Goal: Obtain resource: Download file/media

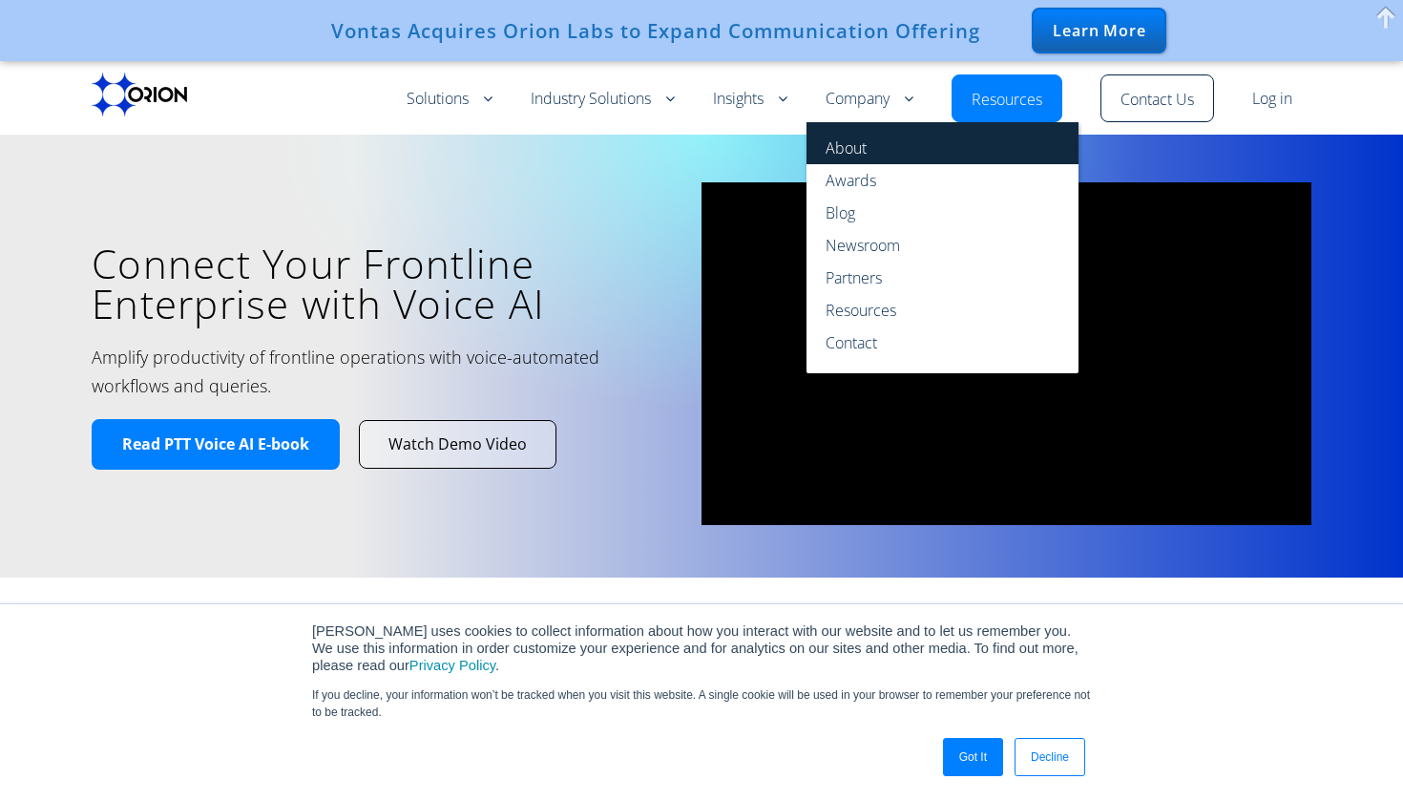
click at [865, 150] on link "About" at bounding box center [943, 143] width 272 height 42
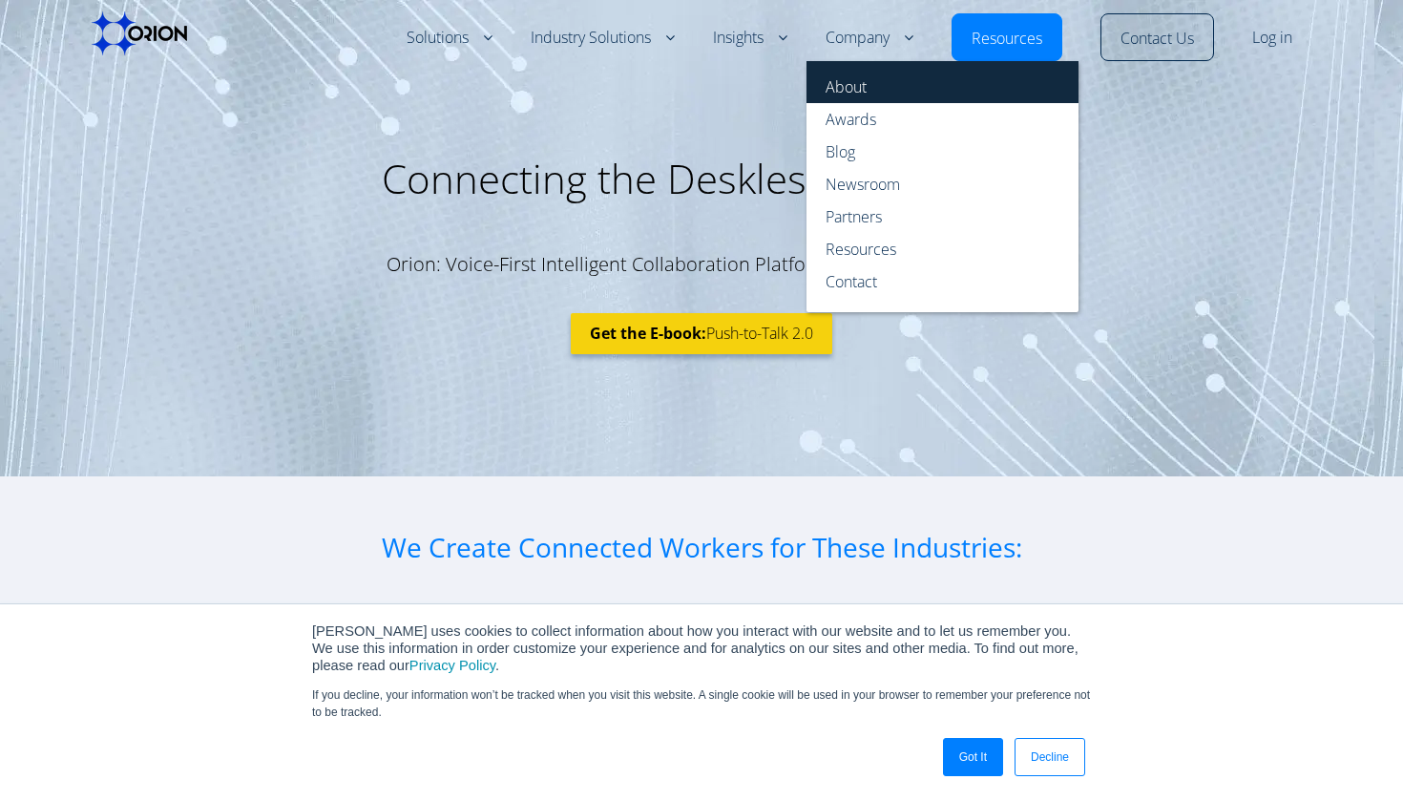
click at [847, 79] on link "About" at bounding box center [943, 82] width 272 height 42
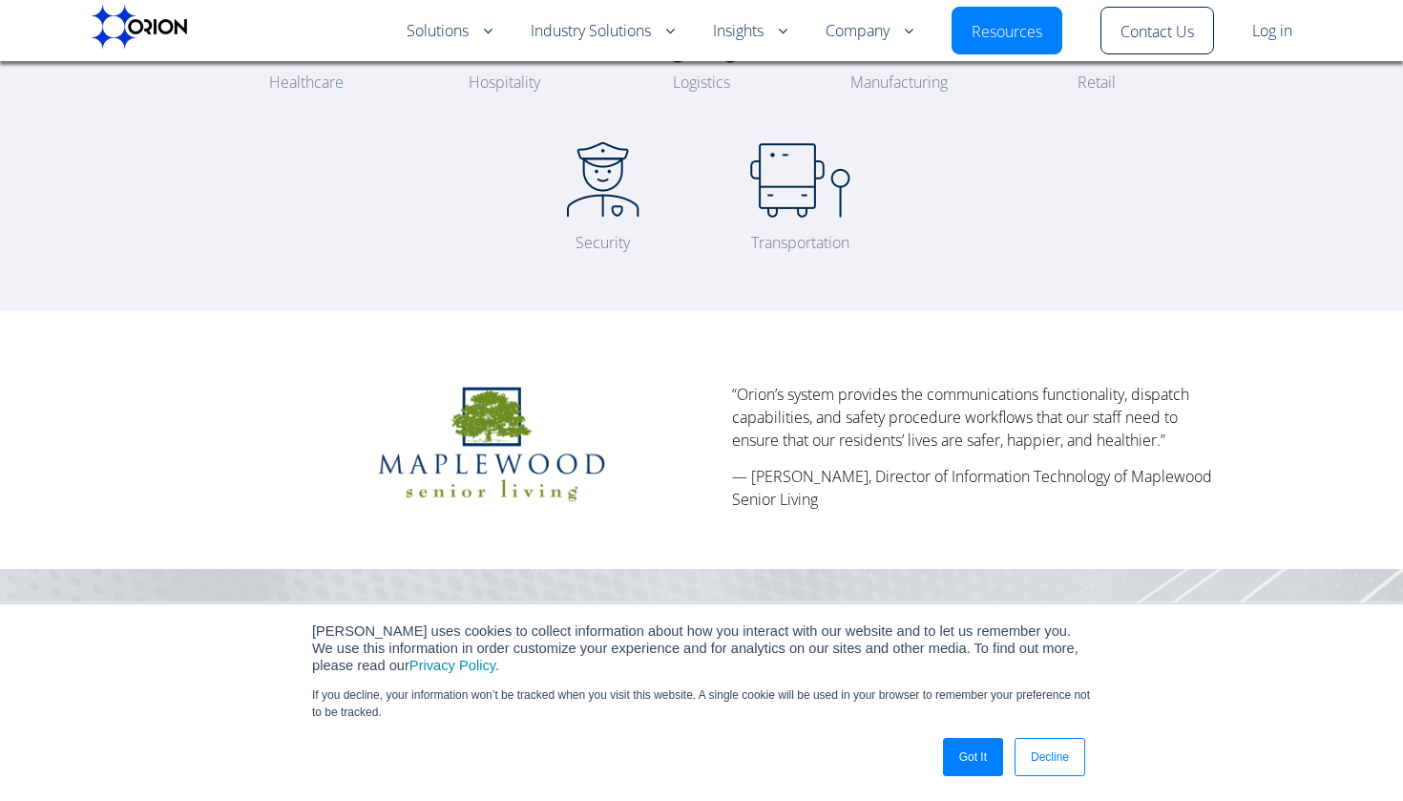
scroll to position [726, 0]
click at [976, 755] on link "Got It" at bounding box center [973, 757] width 60 height 38
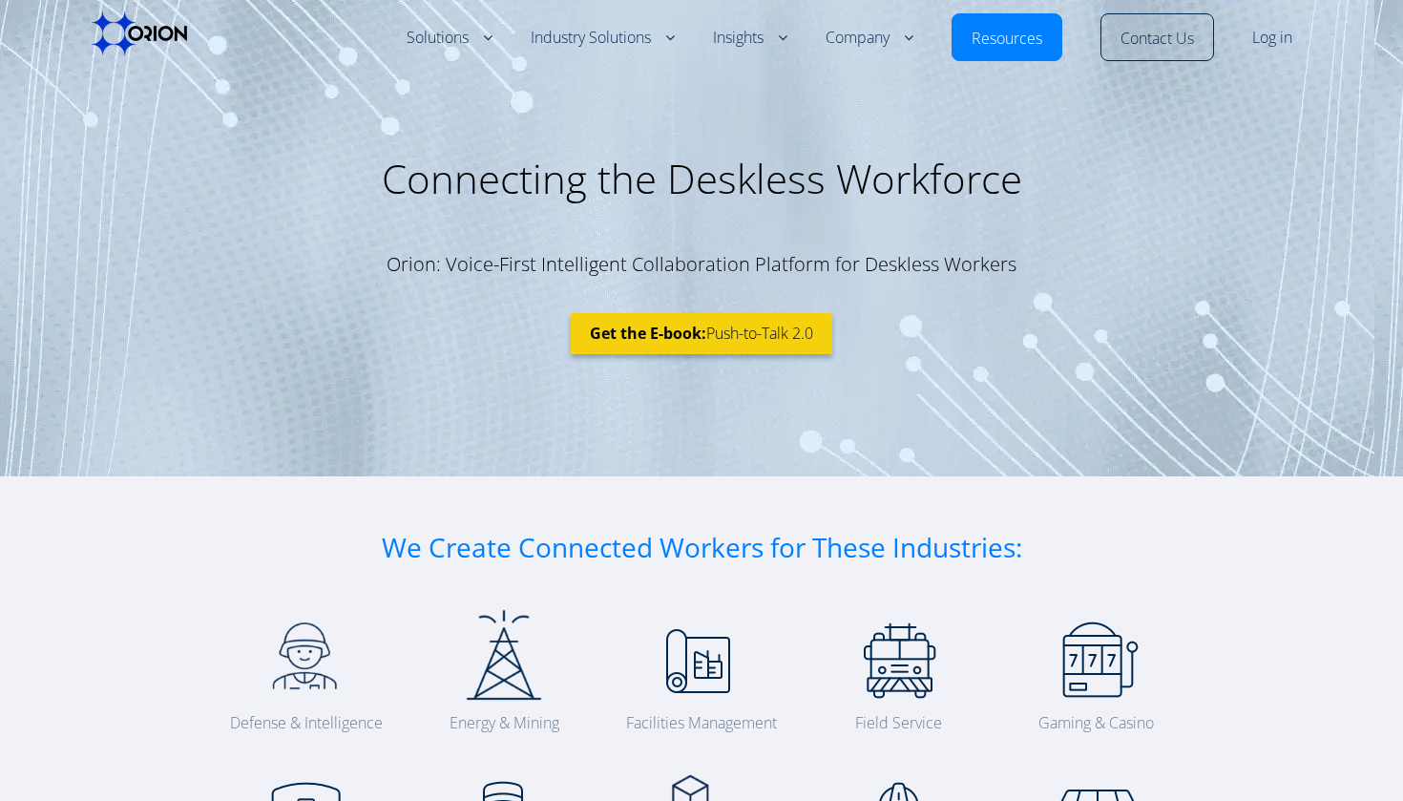
scroll to position [0, 0]
click at [688, 333] on b "Get the E-book:" at bounding box center [648, 333] width 116 height 21
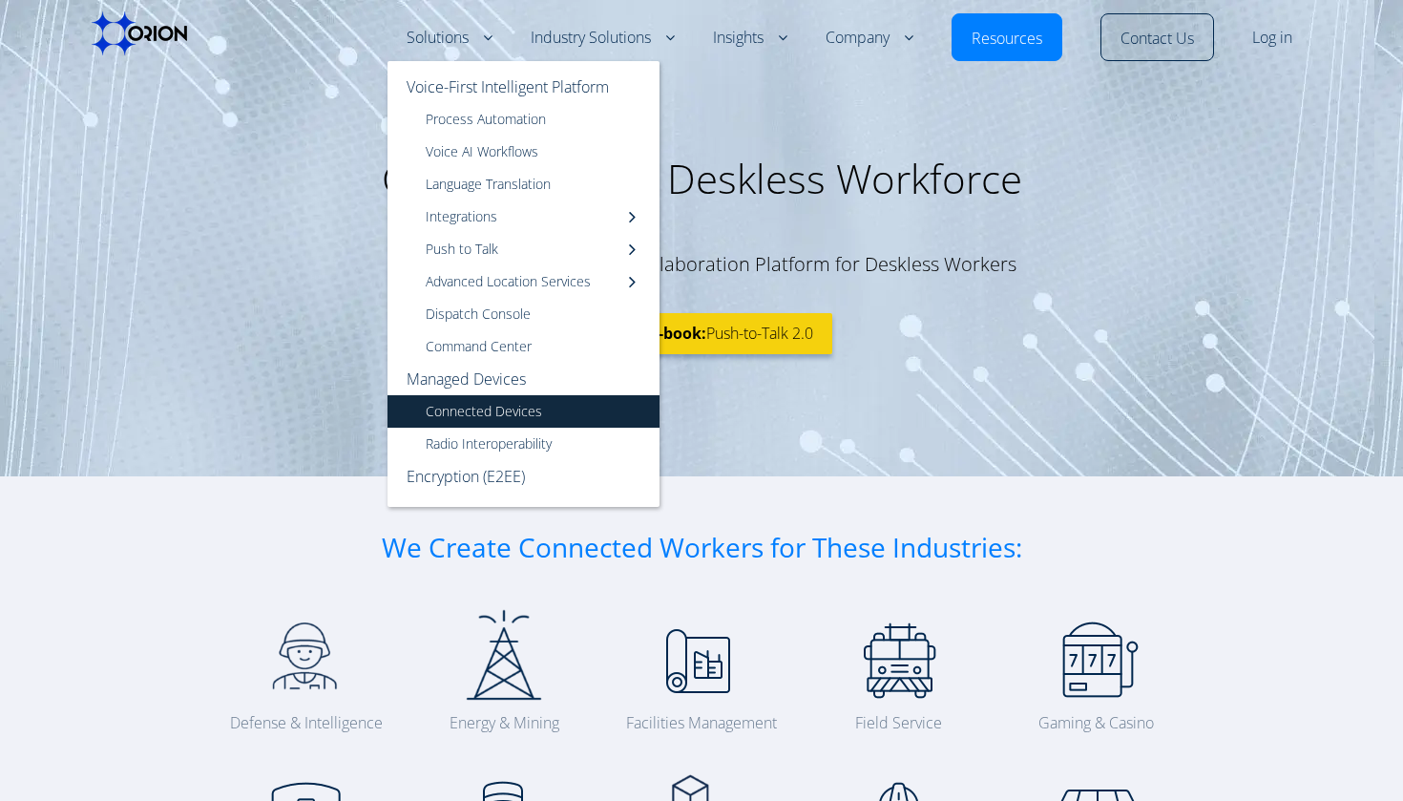
click at [480, 410] on link "Connected Devices" at bounding box center [524, 411] width 272 height 32
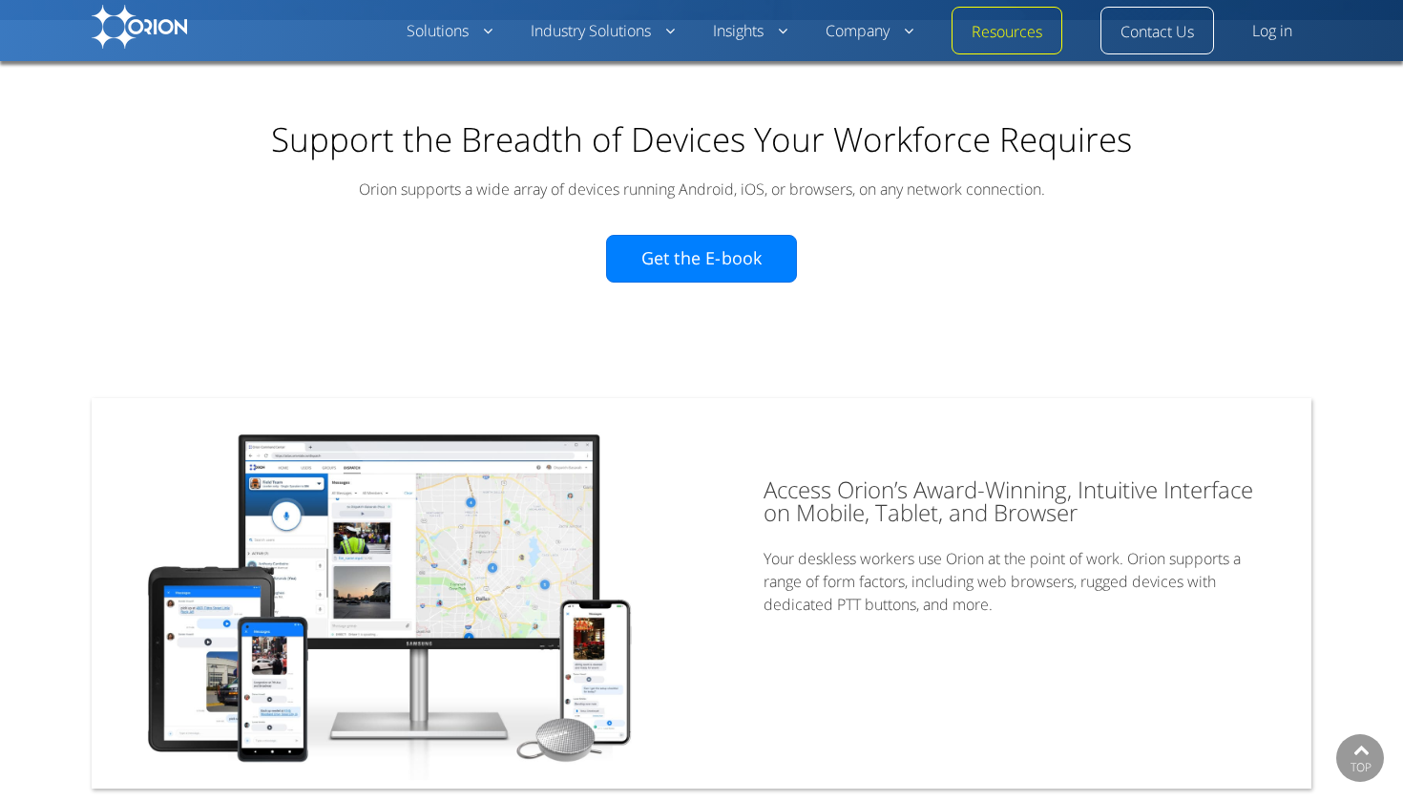
scroll to position [161, 0]
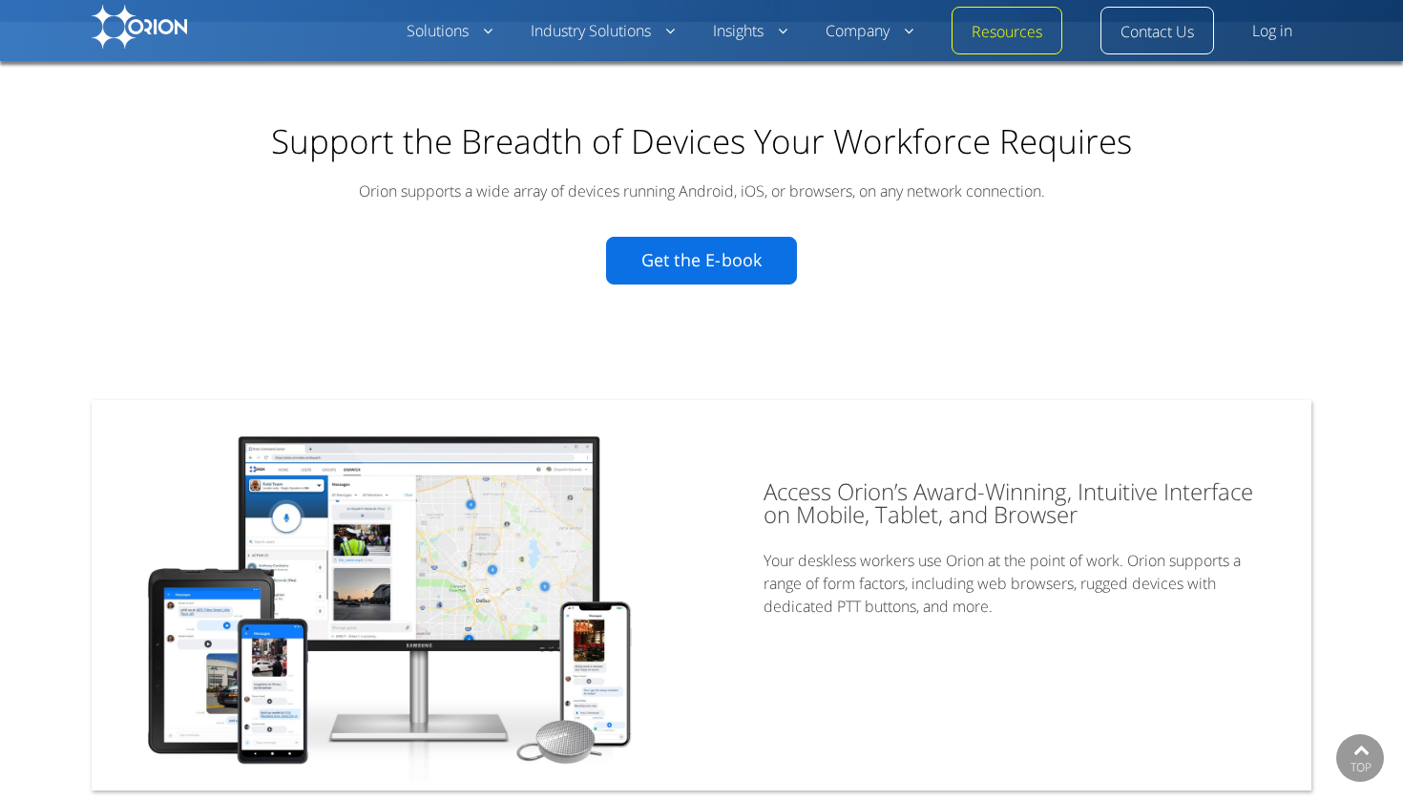
click at [654, 252] on link "Get the E-book" at bounding box center [701, 261] width 191 height 48
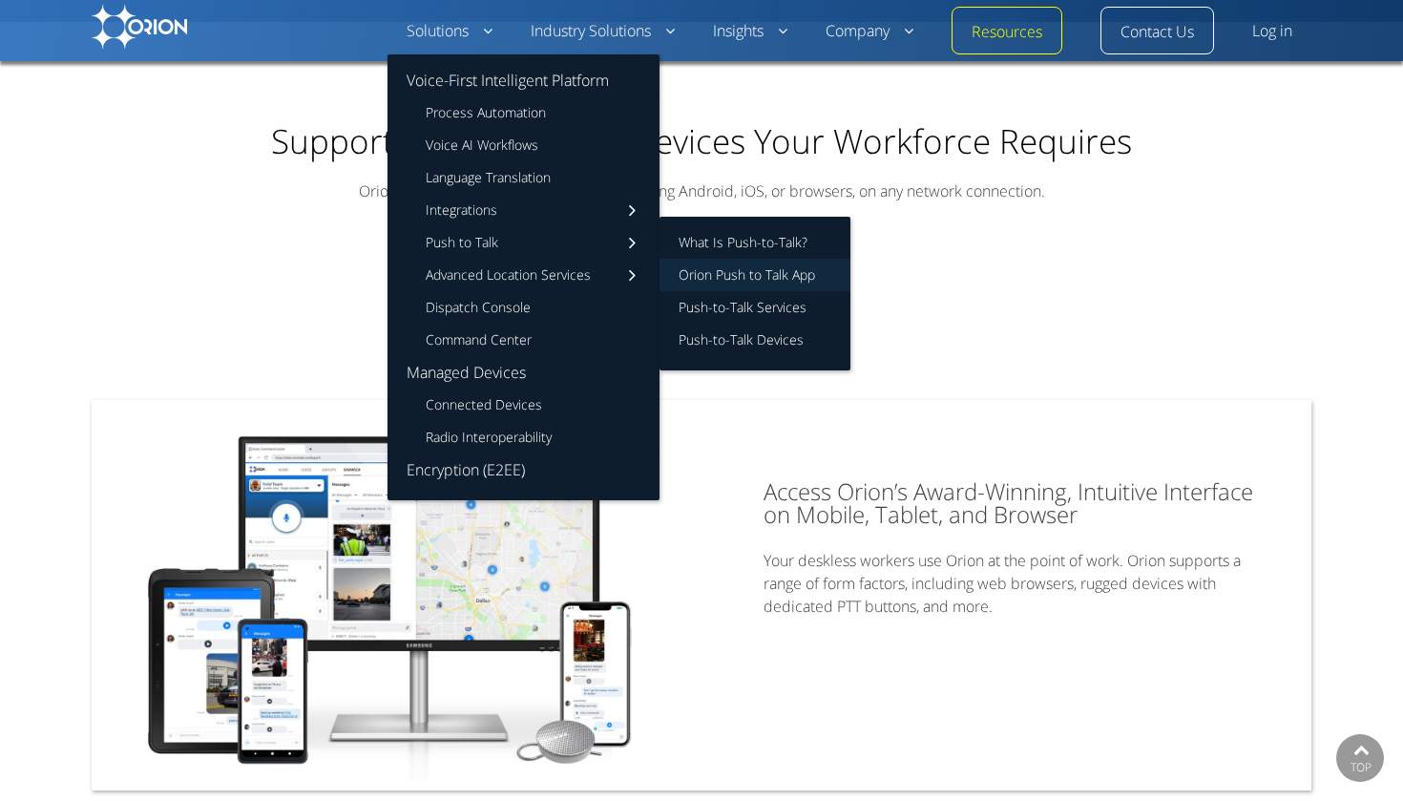
click at [721, 274] on link "Orion Push to Talk App" at bounding box center [755, 275] width 191 height 32
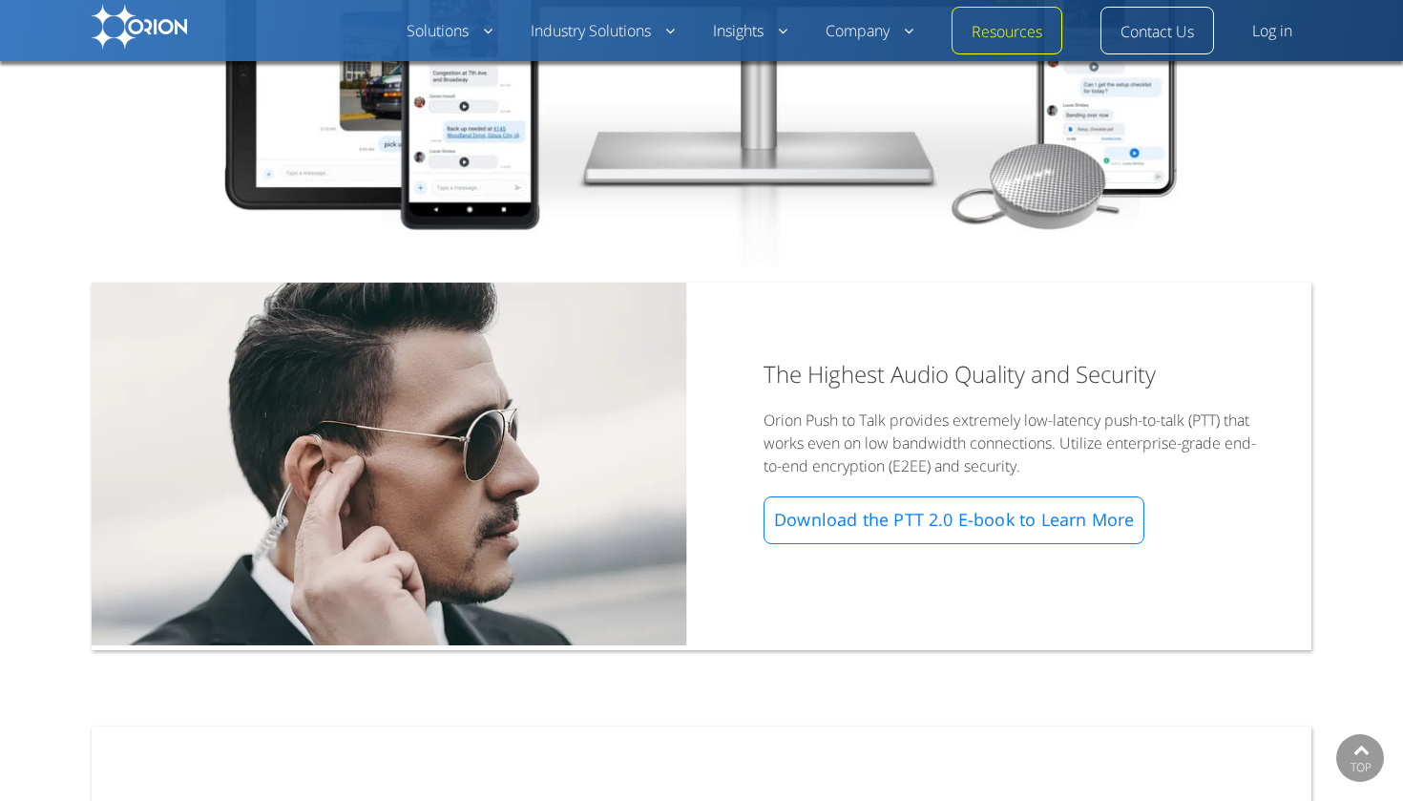
scroll to position [1673, 0]
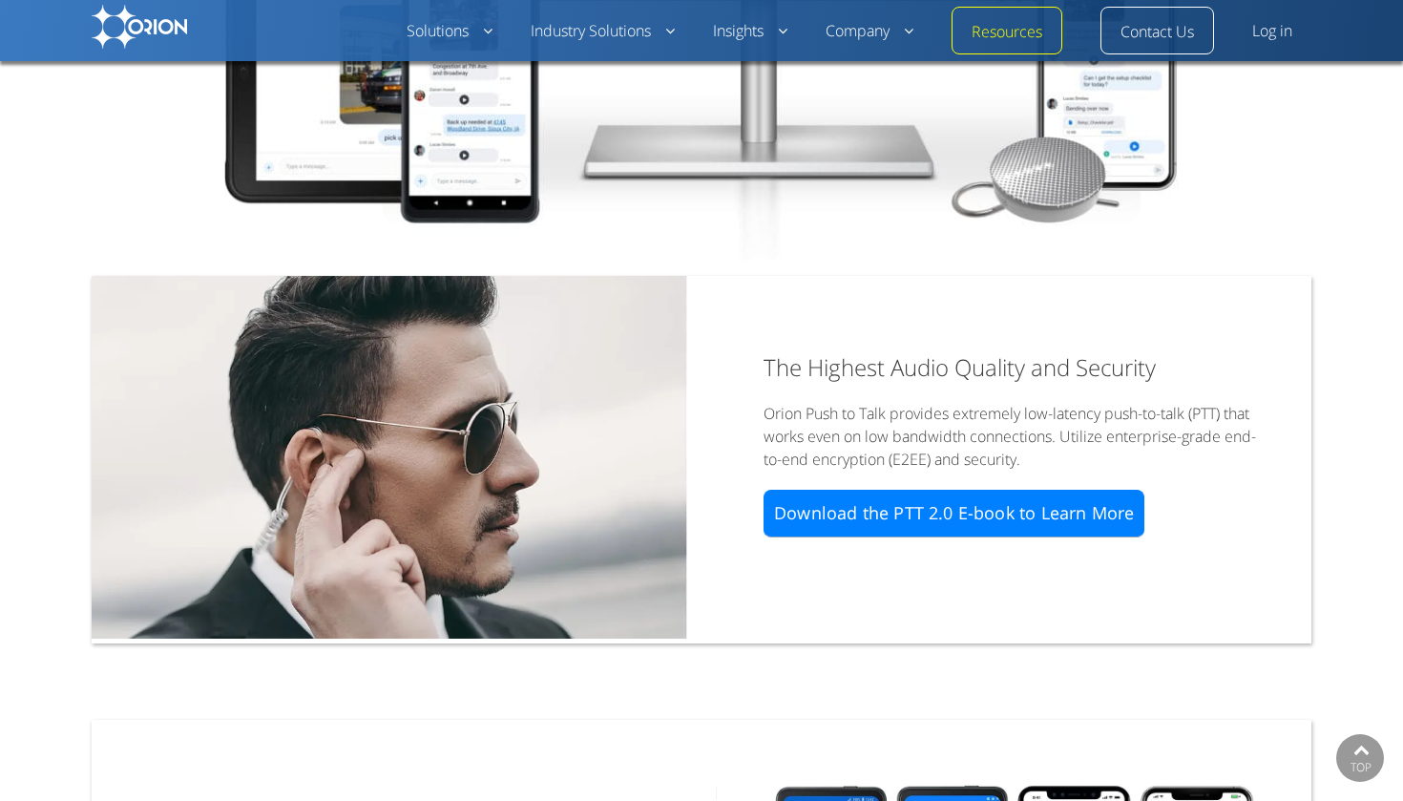
click at [896, 513] on link "Download the PTT 2.0 E-book to Learn More" at bounding box center [954, 514] width 381 height 48
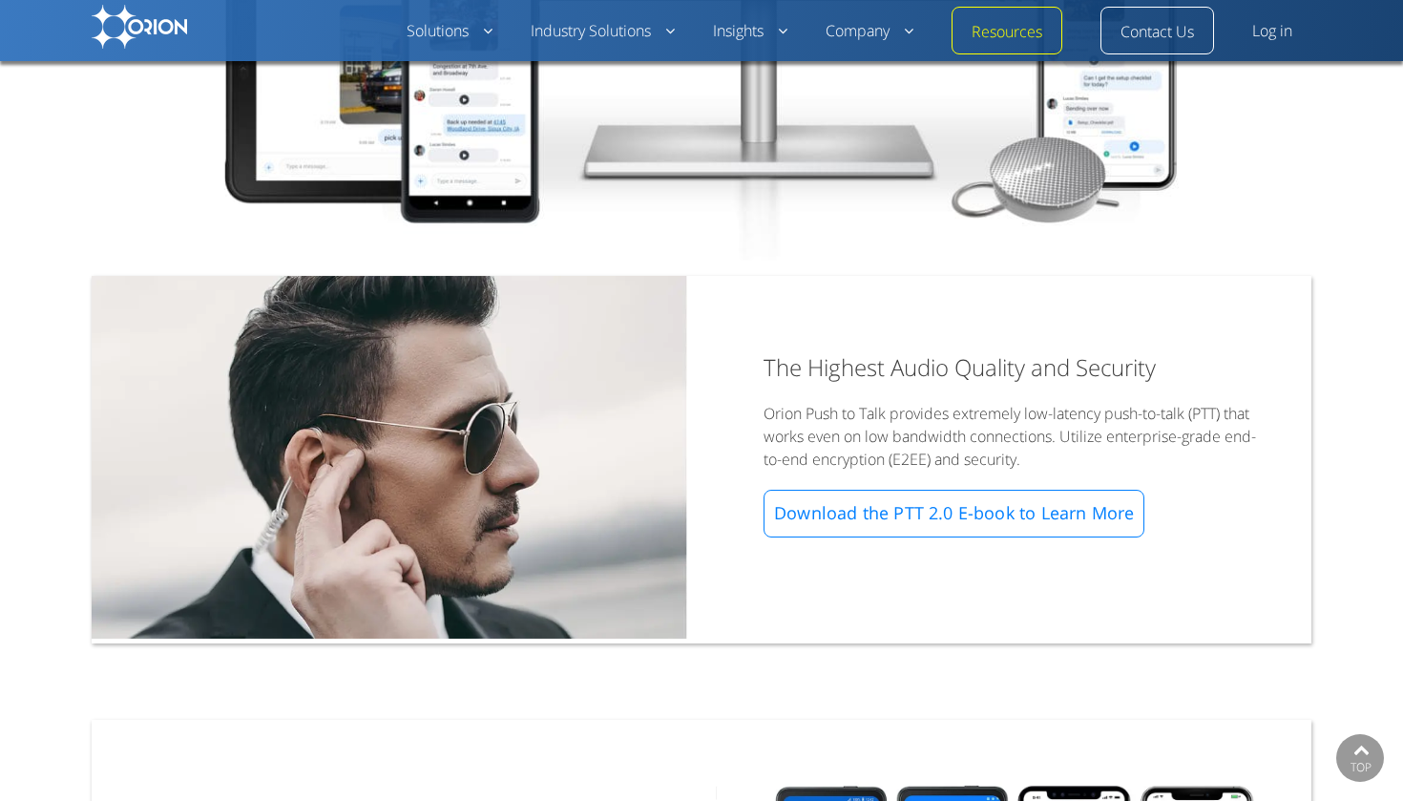
click at [157, 32] on img at bounding box center [139, 27] width 95 height 44
